Goal: Check status: Check status

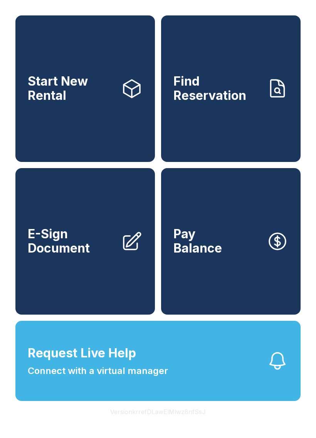
click at [249, 116] on link "Find Reservation" at bounding box center [231, 88] width 140 height 147
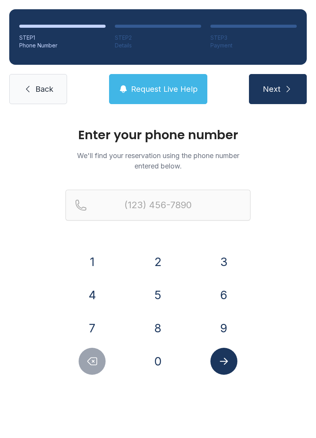
click at [101, 292] on button "4" at bounding box center [92, 295] width 27 height 27
click at [169, 258] on button "2" at bounding box center [158, 262] width 27 height 27
click at [228, 266] on button "3" at bounding box center [224, 262] width 27 height 27
click at [164, 256] on button "2" at bounding box center [158, 262] width 27 height 27
click at [164, 359] on button "0" at bounding box center [158, 361] width 27 height 27
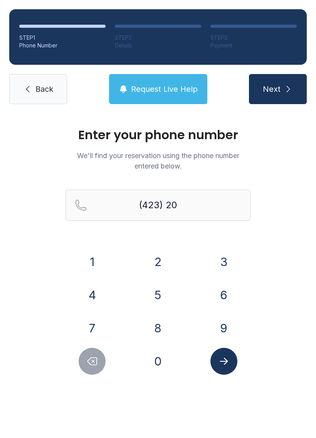
click at [105, 266] on button "1" at bounding box center [92, 262] width 27 height 27
click at [161, 363] on button "0" at bounding box center [158, 361] width 27 height 27
click at [98, 259] on button "1" at bounding box center [92, 262] width 27 height 27
click at [167, 301] on button "5" at bounding box center [158, 295] width 27 height 27
click at [229, 288] on button "6" at bounding box center [224, 295] width 27 height 27
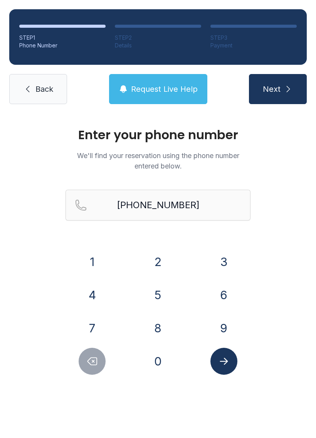
click at [225, 361] on icon "Submit lookup form" at bounding box center [224, 362] width 12 height 12
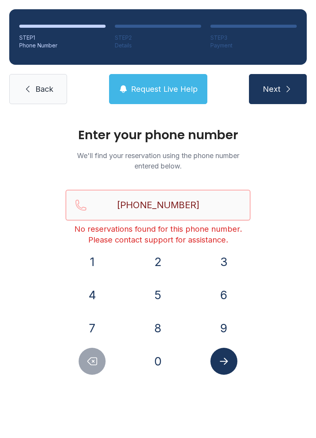
click at [218, 200] on input "[PHONE_NUMBER]" at bounding box center [158, 205] width 185 height 31
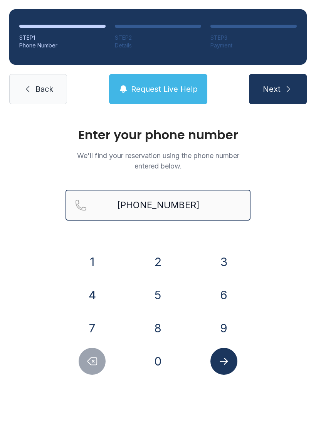
click at [278, 89] on button "Next" at bounding box center [278, 89] width 58 height 30
type input "[PHONE_NUMBER]"
click at [278, 89] on button "Next" at bounding box center [278, 89] width 58 height 30
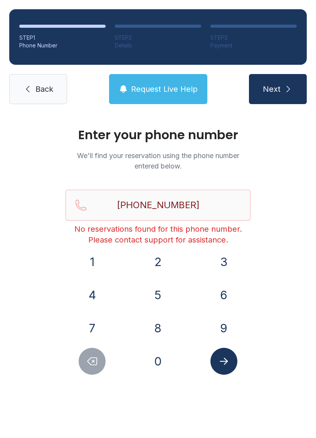
click at [292, 204] on div "Enter your phone number We'll find your reservation using the phone number ente…" at bounding box center [158, 259] width 316 height 293
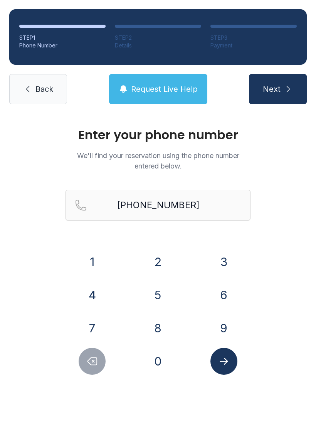
click at [53, 86] on span "Back" at bounding box center [45, 89] width 18 height 11
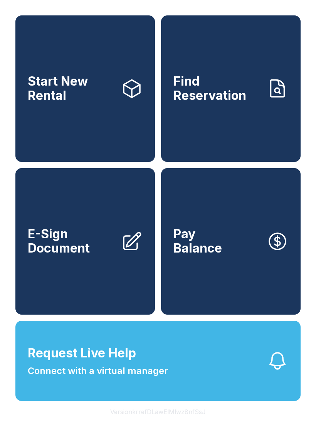
click at [125, 105] on link "Start New Rental" at bounding box center [85, 88] width 140 height 147
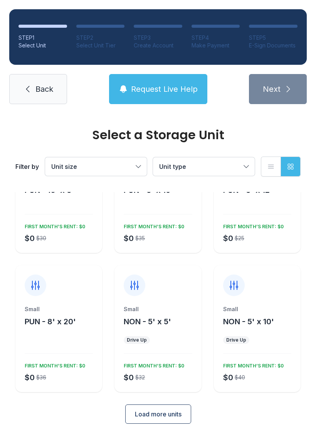
scroll to position [59, 0]
click at [43, 86] on span "Back" at bounding box center [45, 89] width 18 height 11
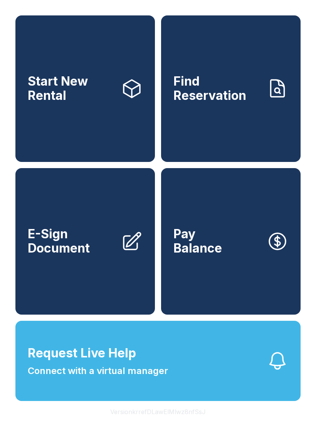
click at [249, 103] on span "Find Reservation" at bounding box center [217, 88] width 87 height 28
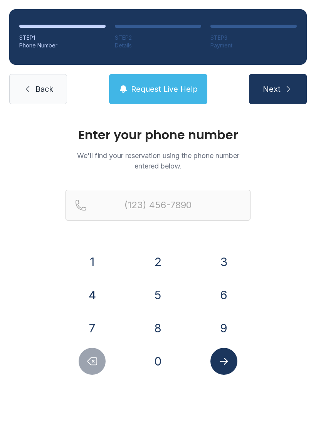
click at [161, 78] on button "Request Live Help" at bounding box center [158, 89] width 98 height 30
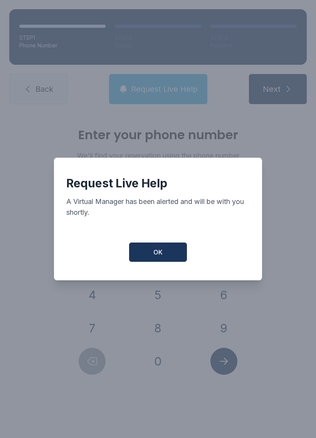
click at [164, 251] on button "OK" at bounding box center [158, 252] width 58 height 19
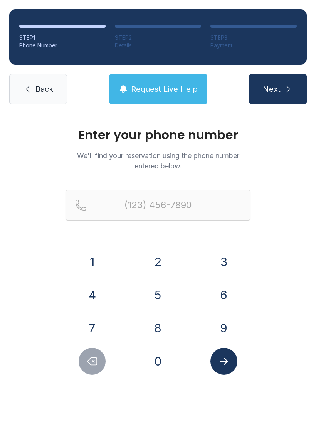
click at [42, 97] on link "Back" at bounding box center [38, 89] width 58 height 30
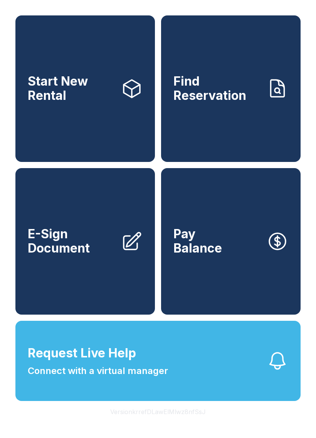
click at [133, 399] on button "Request Live Help Connect with a virtual manager" at bounding box center [158, 361] width 286 height 80
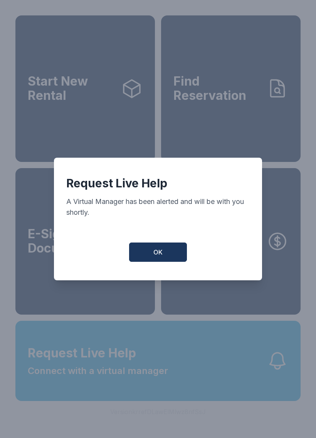
click at [159, 247] on button "OK" at bounding box center [158, 252] width 58 height 19
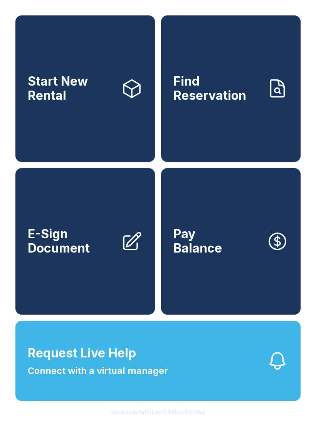
click at [241, 117] on link "Find Reservation" at bounding box center [231, 88] width 140 height 147
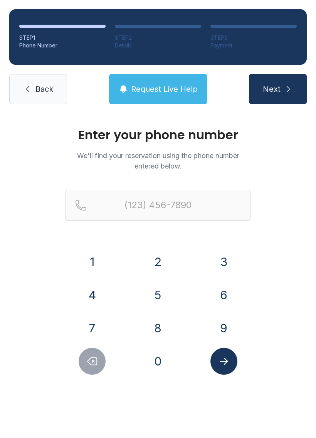
click at [91, 303] on button "4" at bounding box center [92, 295] width 27 height 27
click at [160, 267] on button "2" at bounding box center [158, 262] width 27 height 27
click at [245, 264] on div "3" at bounding box center [224, 262] width 54 height 27
click at [231, 249] on div "3" at bounding box center [224, 262] width 54 height 27
click at [237, 261] on button "3" at bounding box center [224, 262] width 27 height 27
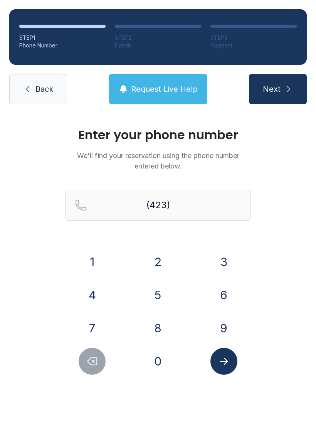
click at [166, 259] on button "2" at bounding box center [158, 262] width 27 height 27
click at [161, 374] on button "0" at bounding box center [158, 361] width 27 height 27
click at [98, 264] on button "1" at bounding box center [92, 262] width 27 height 27
click at [162, 360] on button "0" at bounding box center [158, 361] width 27 height 27
click at [99, 259] on button "1" at bounding box center [92, 262] width 27 height 27
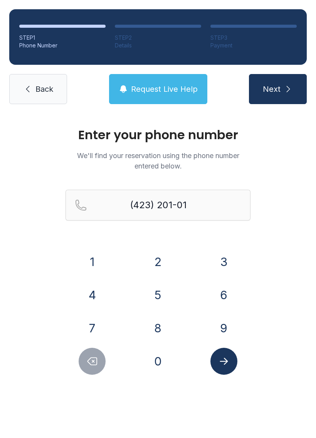
click at [164, 288] on button "5" at bounding box center [158, 295] width 27 height 27
click at [228, 292] on button "6" at bounding box center [224, 295] width 27 height 27
type input "[PHONE_NUMBER]"
click at [230, 361] on button "Submit lookup form" at bounding box center [224, 361] width 27 height 27
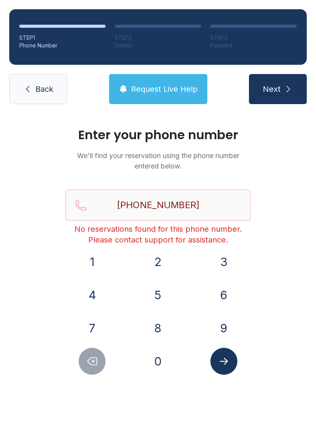
click at [47, 101] on link "Back" at bounding box center [38, 89] width 58 height 30
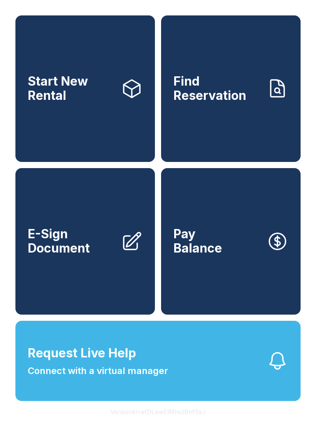
click at [232, 67] on link "Find Reservation" at bounding box center [231, 88] width 140 height 147
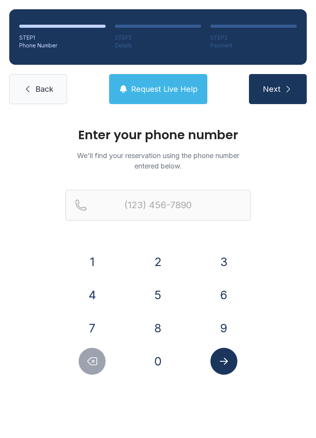
click at [286, 102] on button "Next" at bounding box center [278, 89] width 58 height 30
type input "("
click at [312, 191] on div "Enter your phone number We'll find your reservation using the phone number ente…" at bounding box center [158, 259] width 316 height 293
click at [28, 84] on link "Back" at bounding box center [38, 89] width 58 height 30
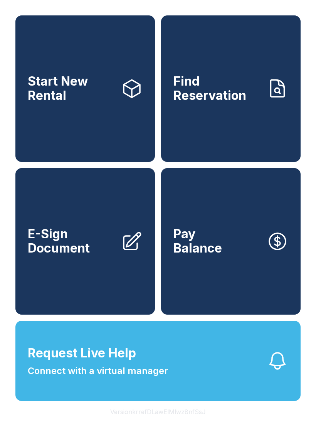
click at [129, 378] on span "Connect with a virtual manager" at bounding box center [98, 371] width 140 height 14
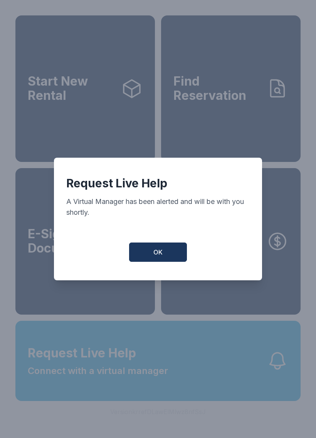
click at [164, 262] on button "OK" at bounding box center [158, 252] width 58 height 19
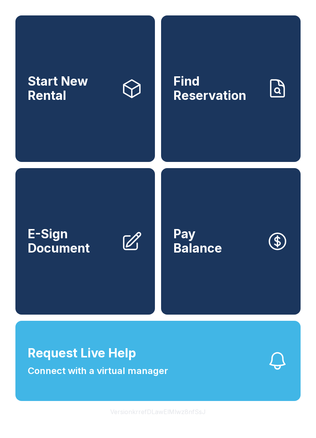
click at [136, 359] on button "Request Live Help Connect with a virtual manager" at bounding box center [158, 361] width 286 height 80
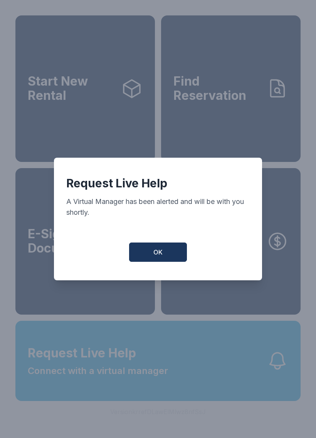
click at [161, 254] on span "OK" at bounding box center [158, 252] width 9 height 9
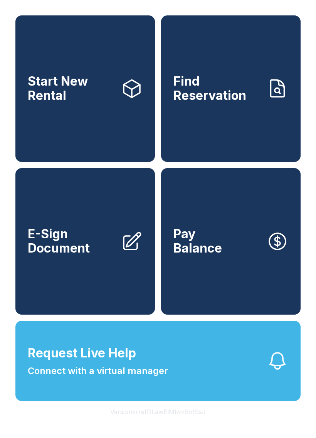
click at [242, 438] on div "Start New Rental Find Reservation E-Sign Document Pay Balance Request Live Help…" at bounding box center [158, 219] width 316 height 438
